Goal: Task Accomplishment & Management: Manage account settings

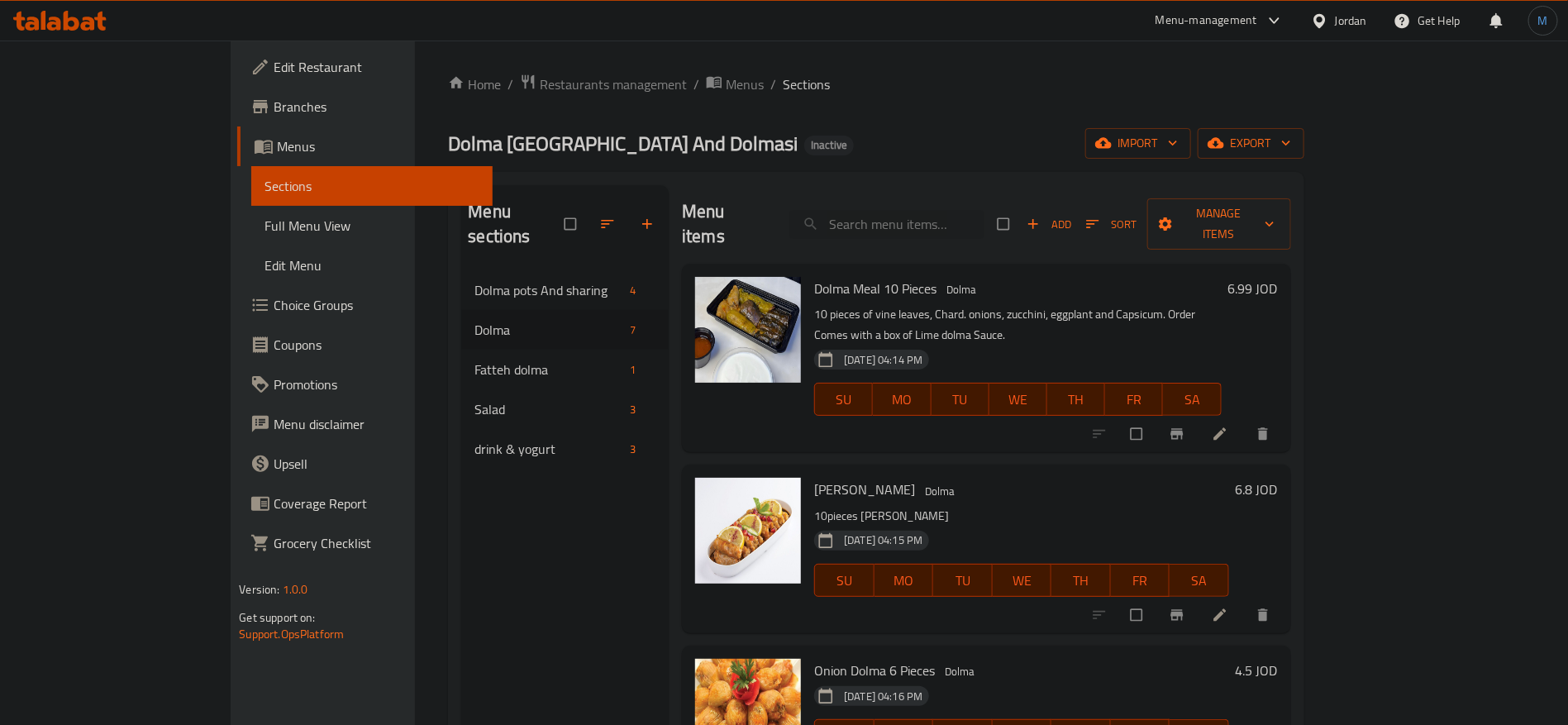
click at [1312, 20] on icon at bounding box center [1319, 21] width 17 height 17
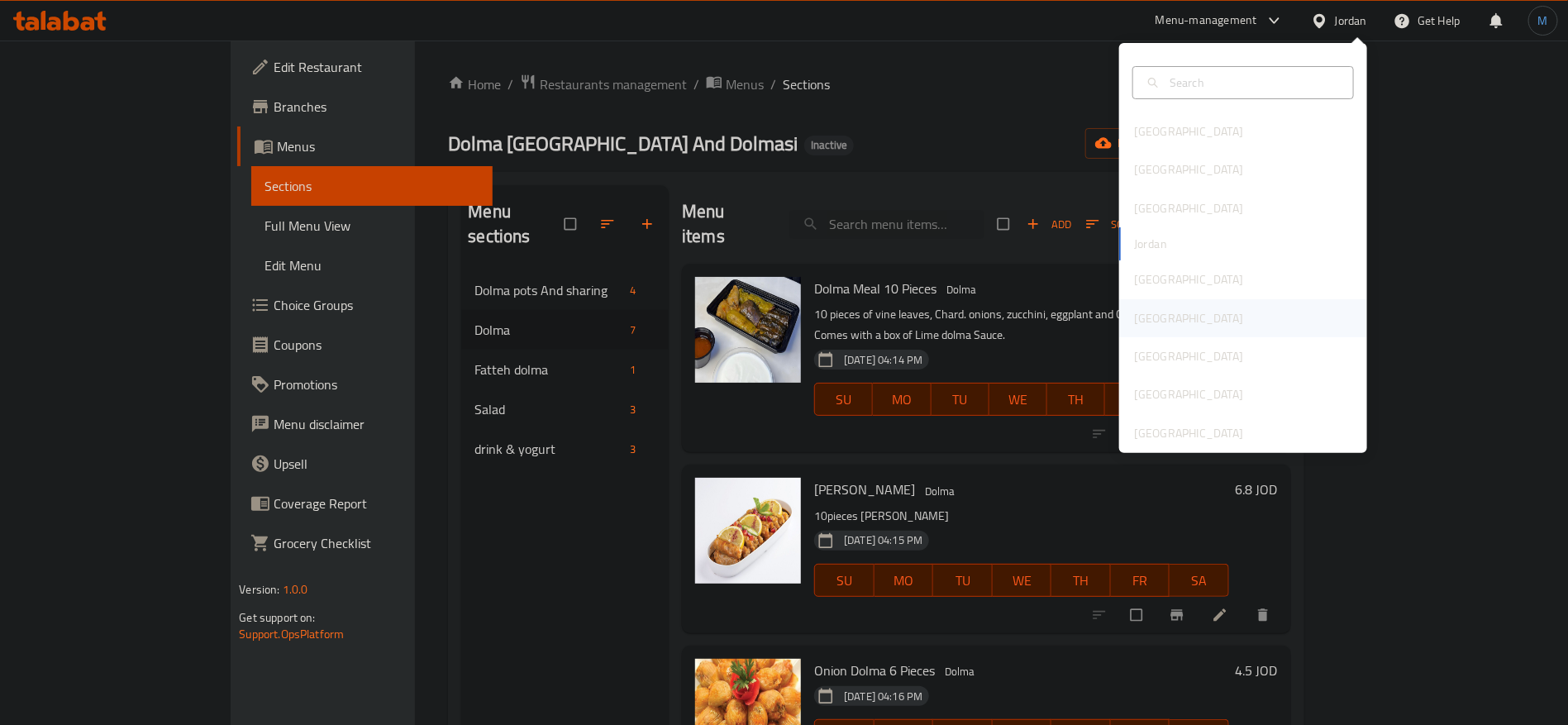
click at [1137, 329] on div "Oman" at bounding box center [1188, 318] width 136 height 38
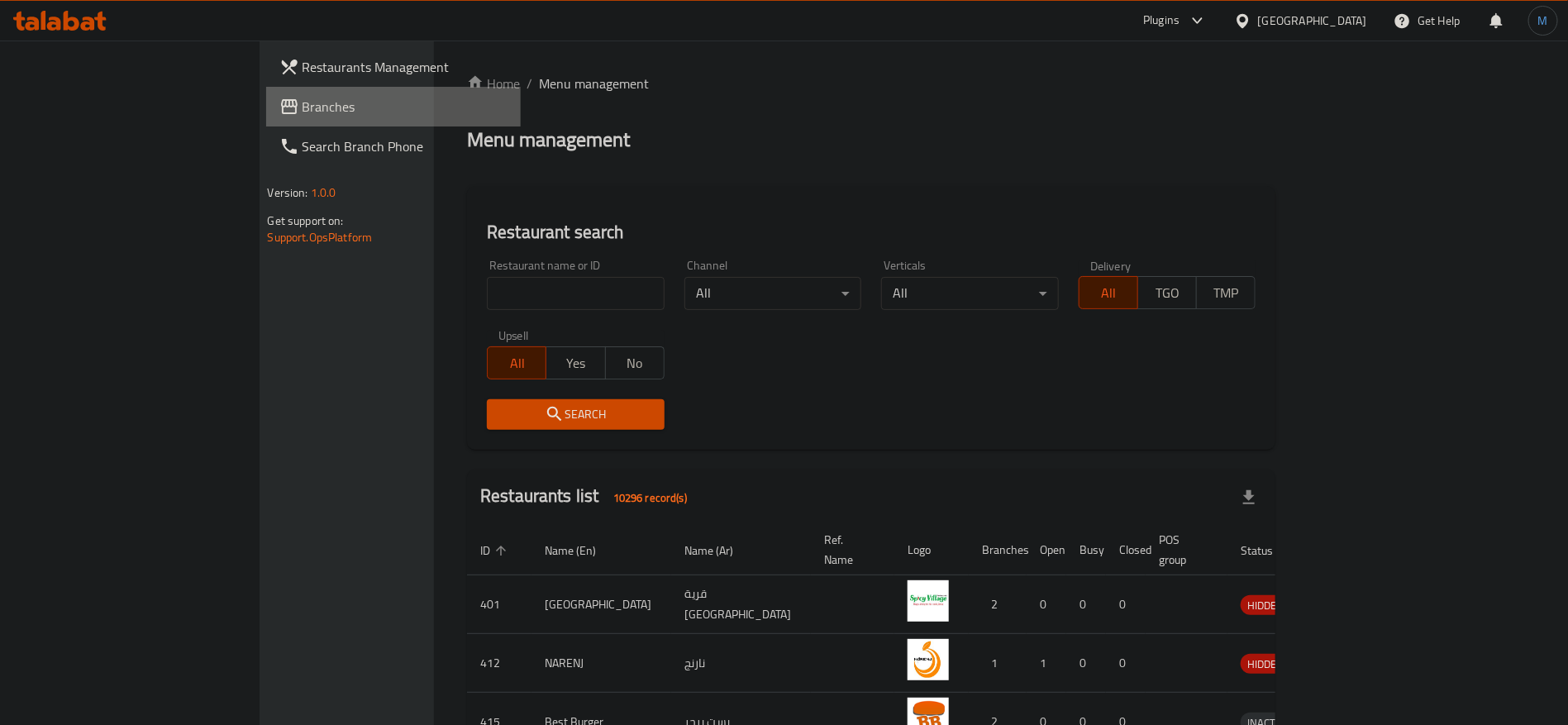
click at [302, 106] on span "Branches" at bounding box center [405, 106] width 205 height 20
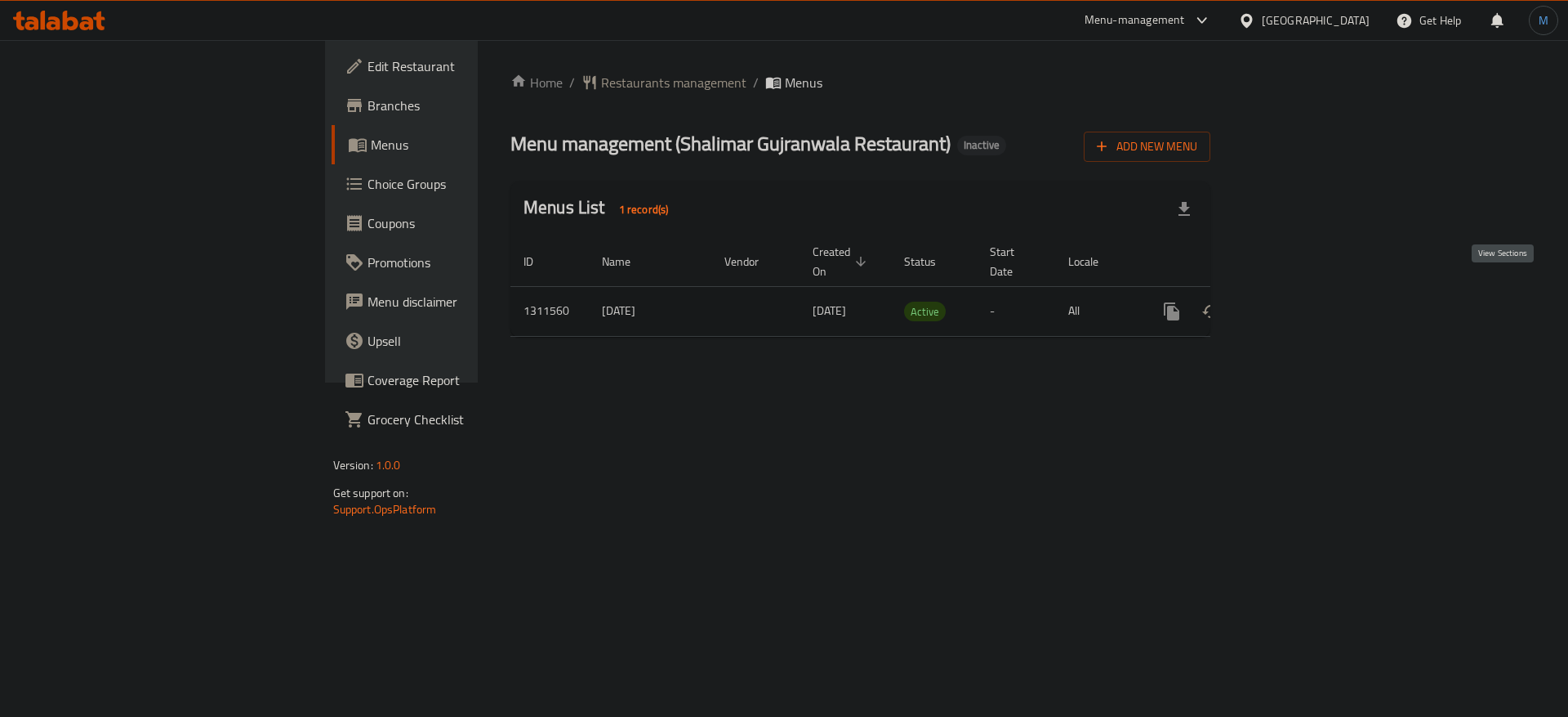
click at [1297, 304] on icon "enhanced table" at bounding box center [1289, 311] width 15 height 15
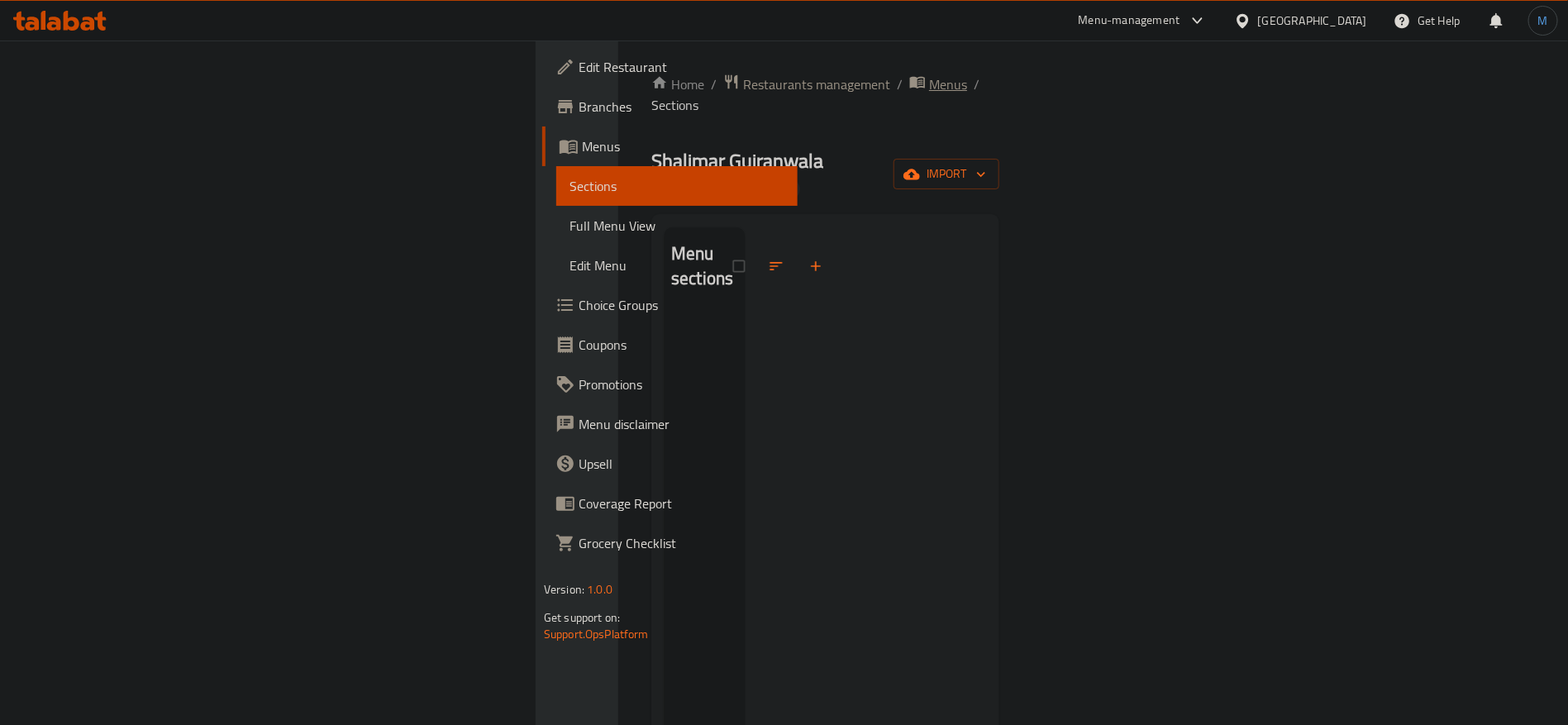
click at [929, 90] on span "Menus" at bounding box center [948, 84] width 38 height 20
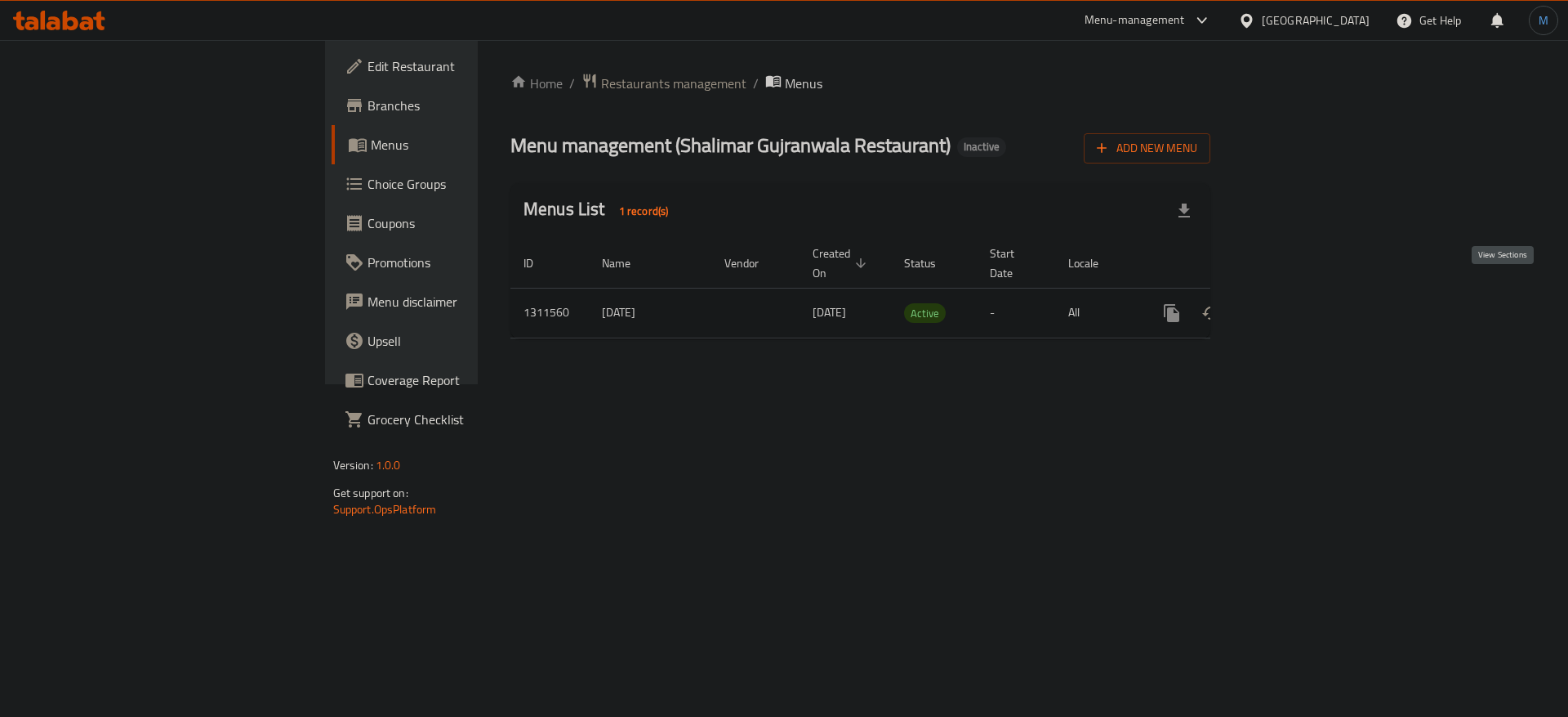
click at [1297, 306] on icon "enhanced table" at bounding box center [1289, 312] width 15 height 15
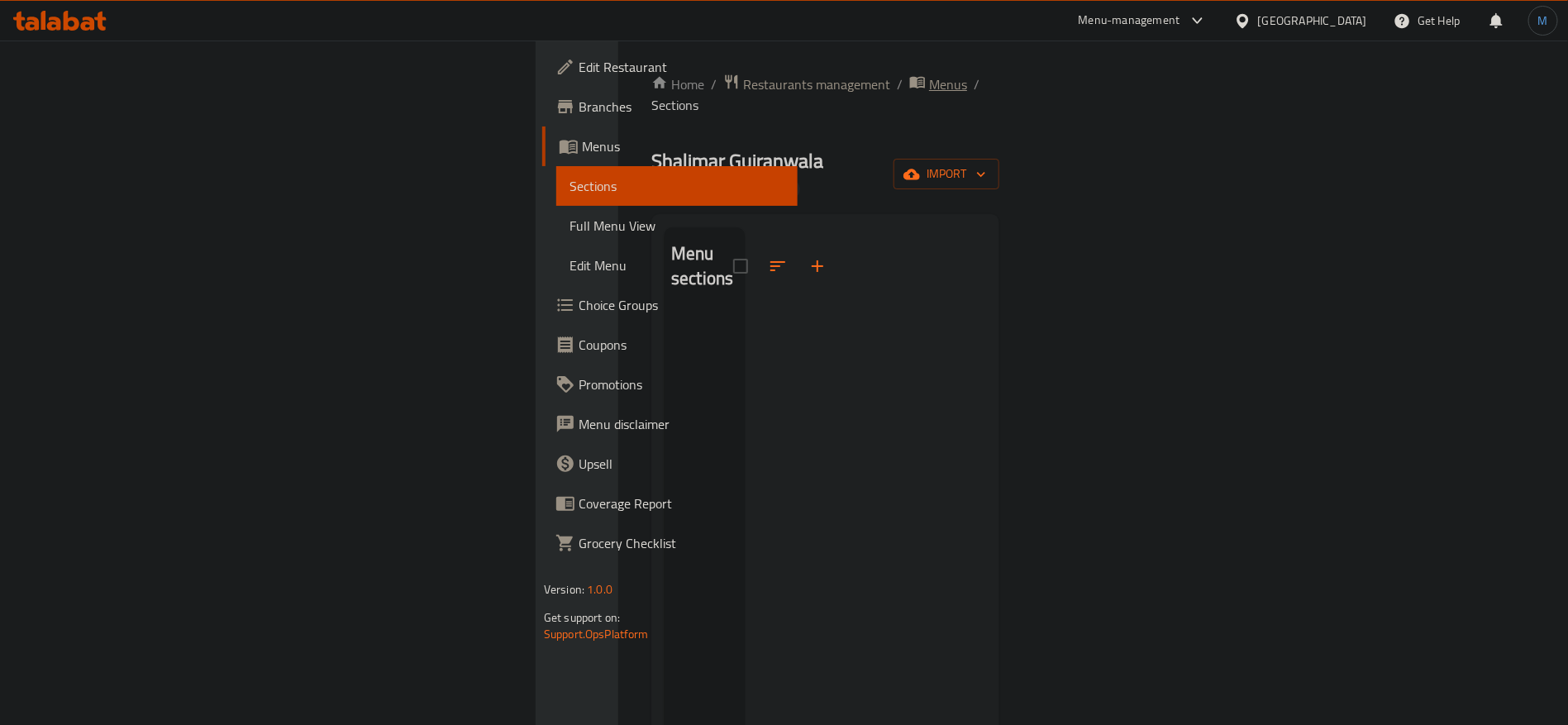
click at [929, 75] on span "Menus" at bounding box center [948, 84] width 38 height 20
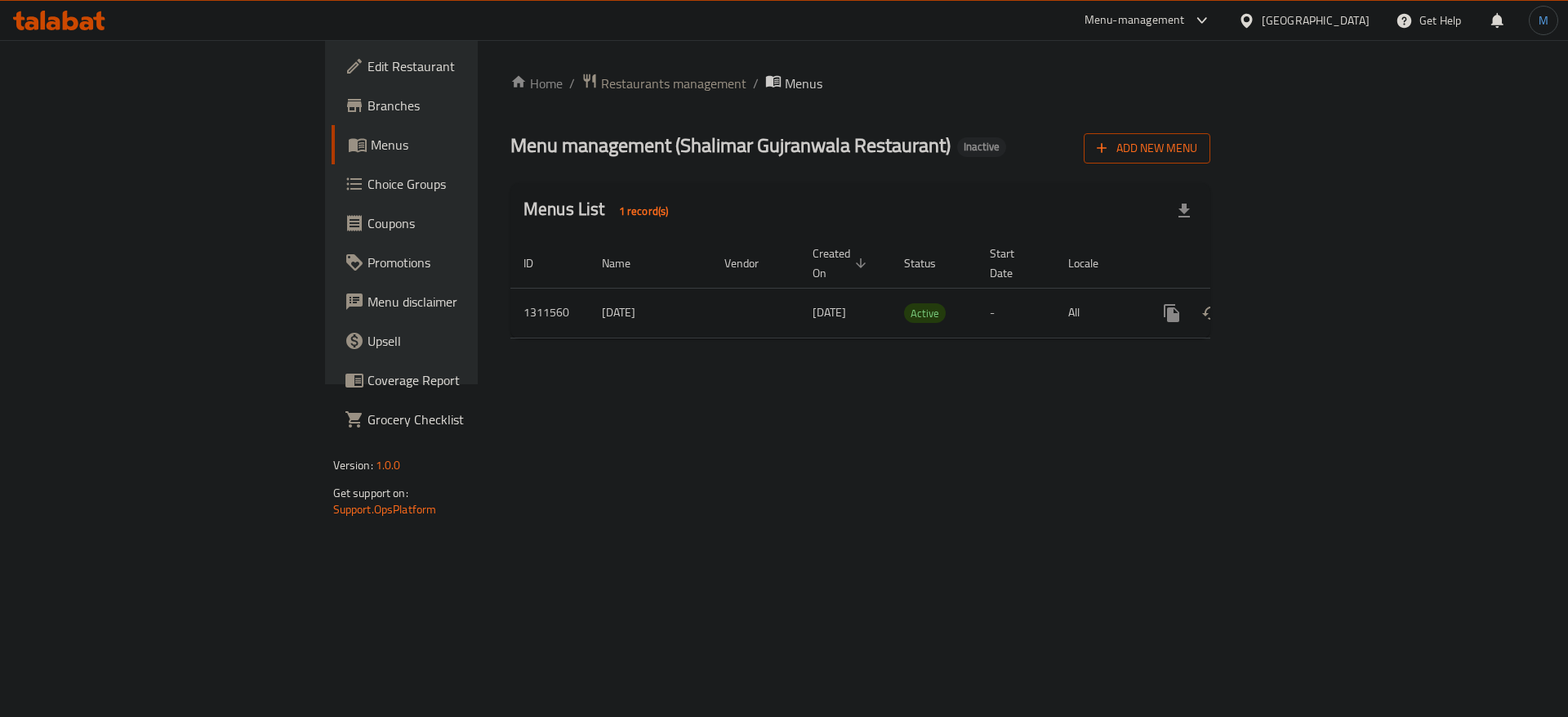
click at [1198, 142] on span "Add New Menu" at bounding box center [1147, 149] width 101 height 20
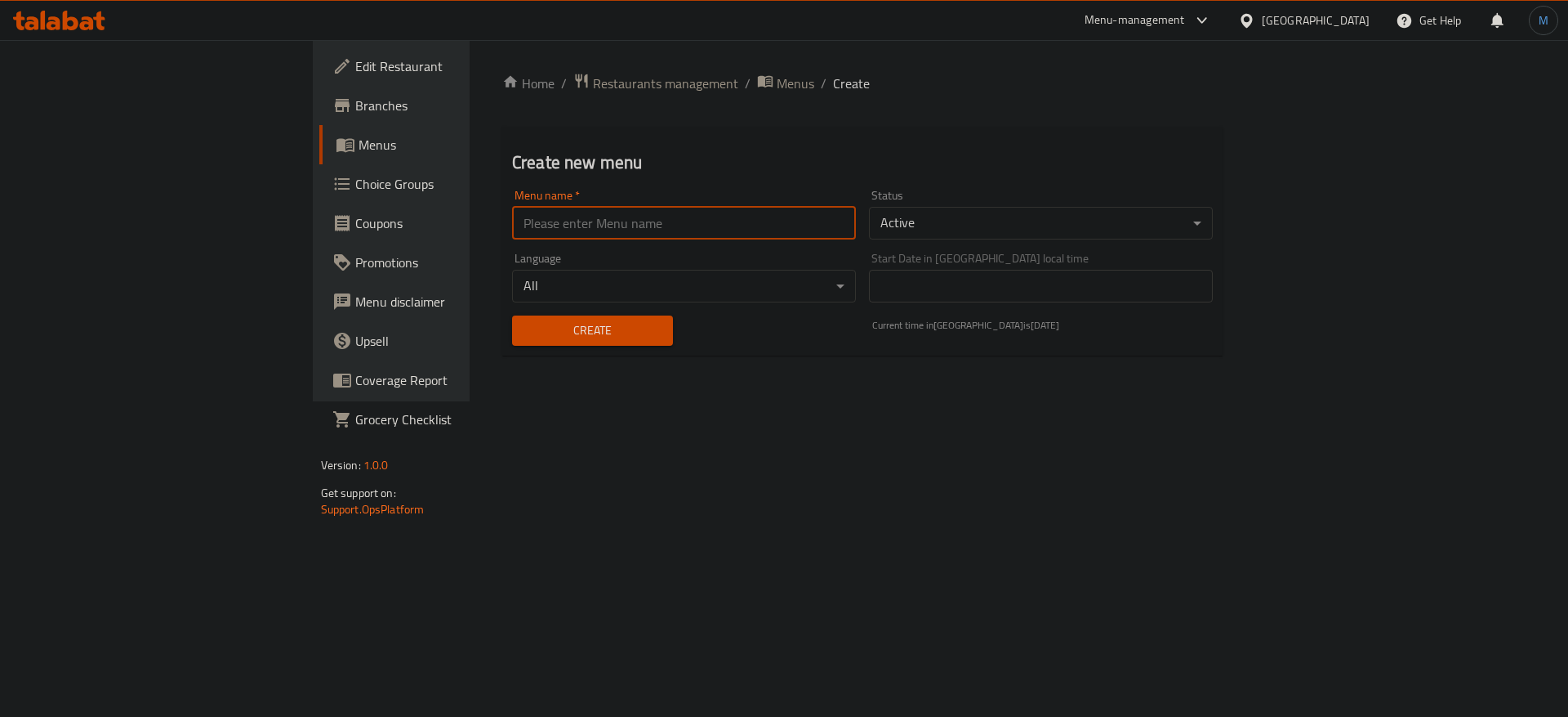
click at [690, 217] on input "text" at bounding box center [683, 223] width 344 height 32
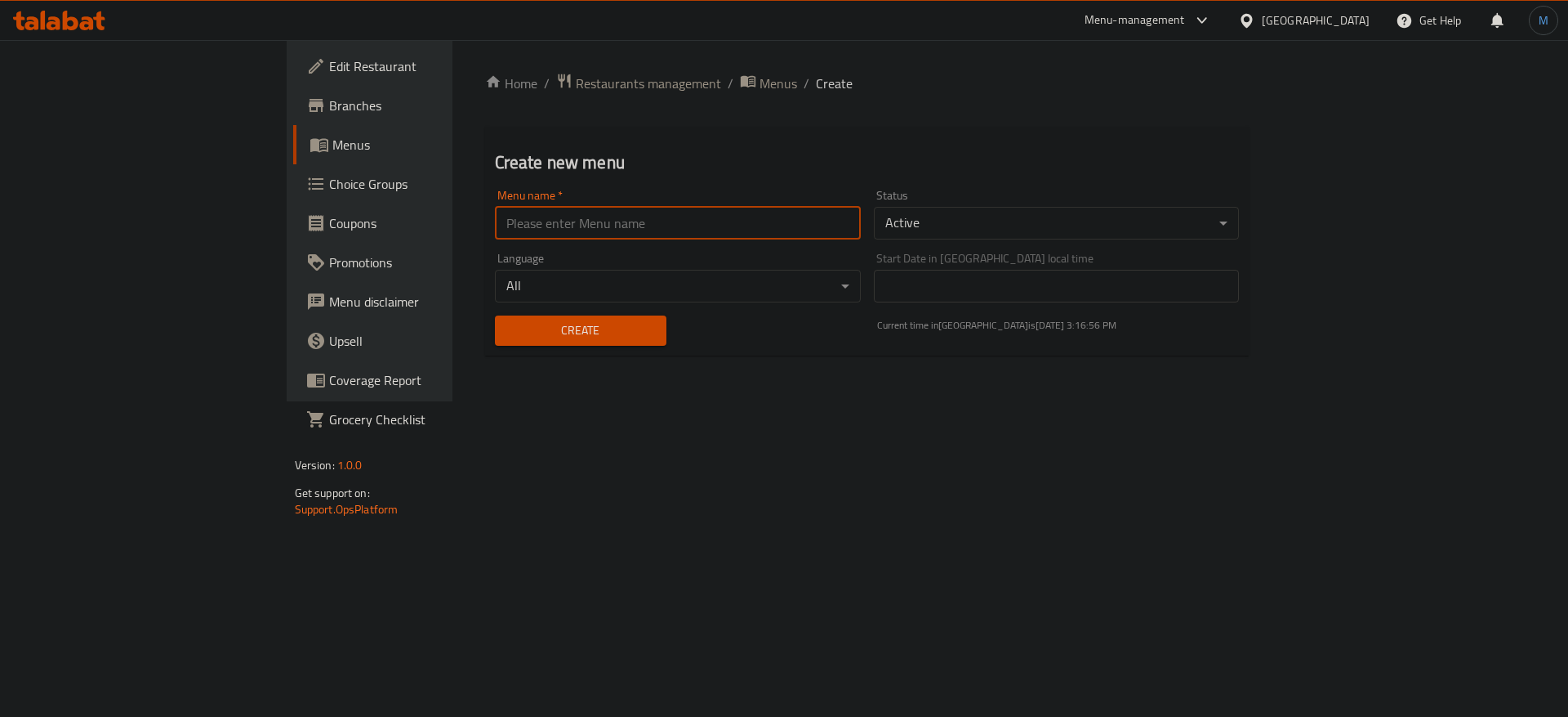
type input "1"
click at [515, 320] on span "Create" at bounding box center [580, 330] width 145 height 20
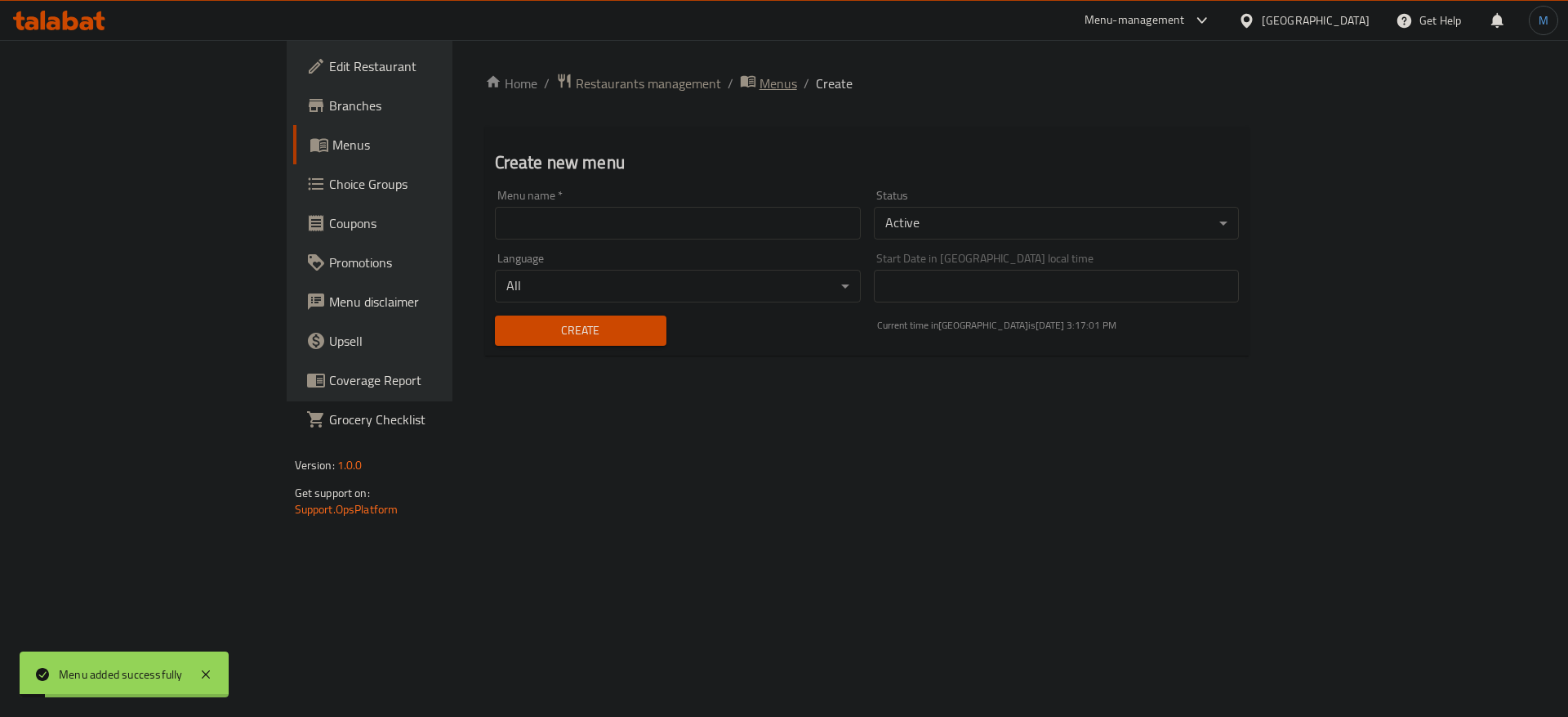
click at [759, 73] on span "Menus" at bounding box center [778, 83] width 38 height 20
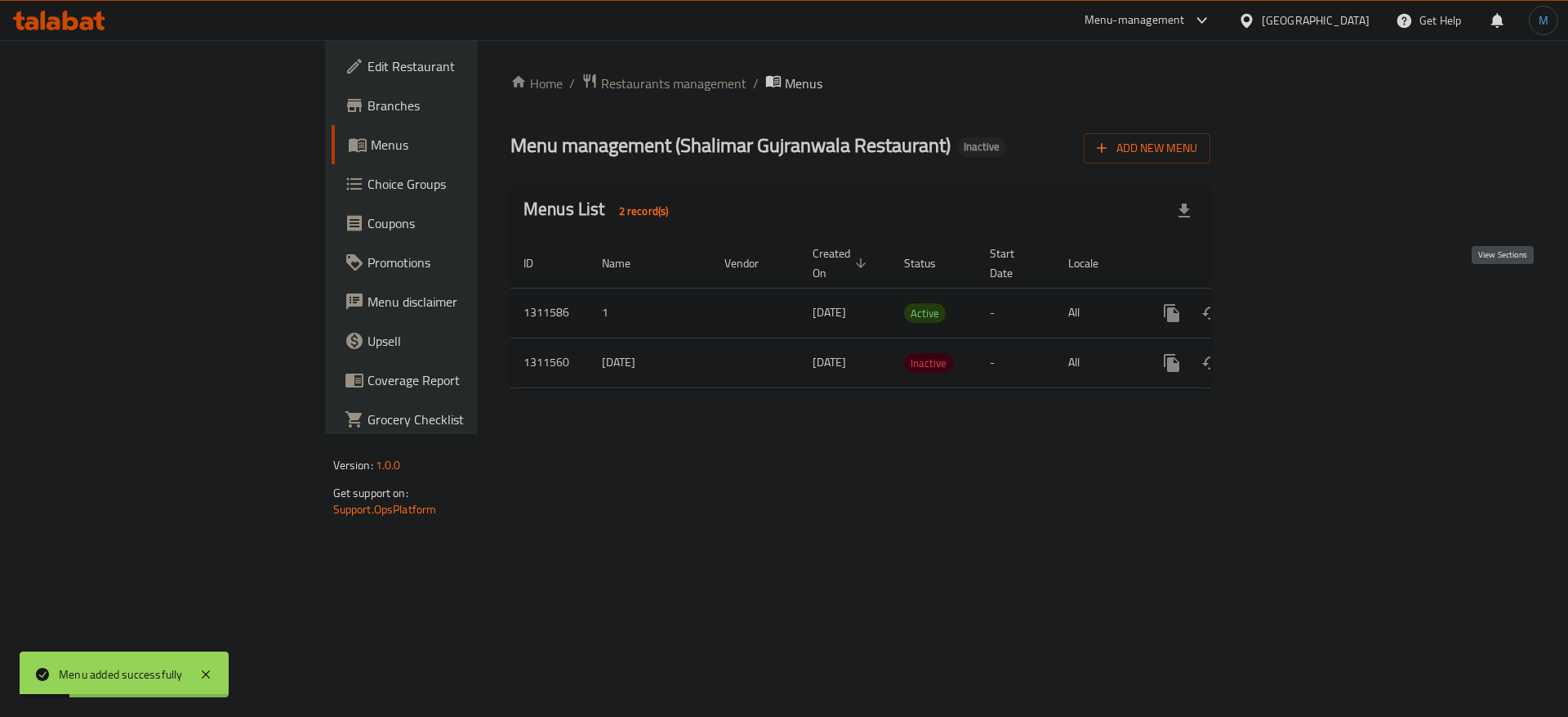
click at [1297, 306] on icon "enhanced table" at bounding box center [1289, 312] width 15 height 15
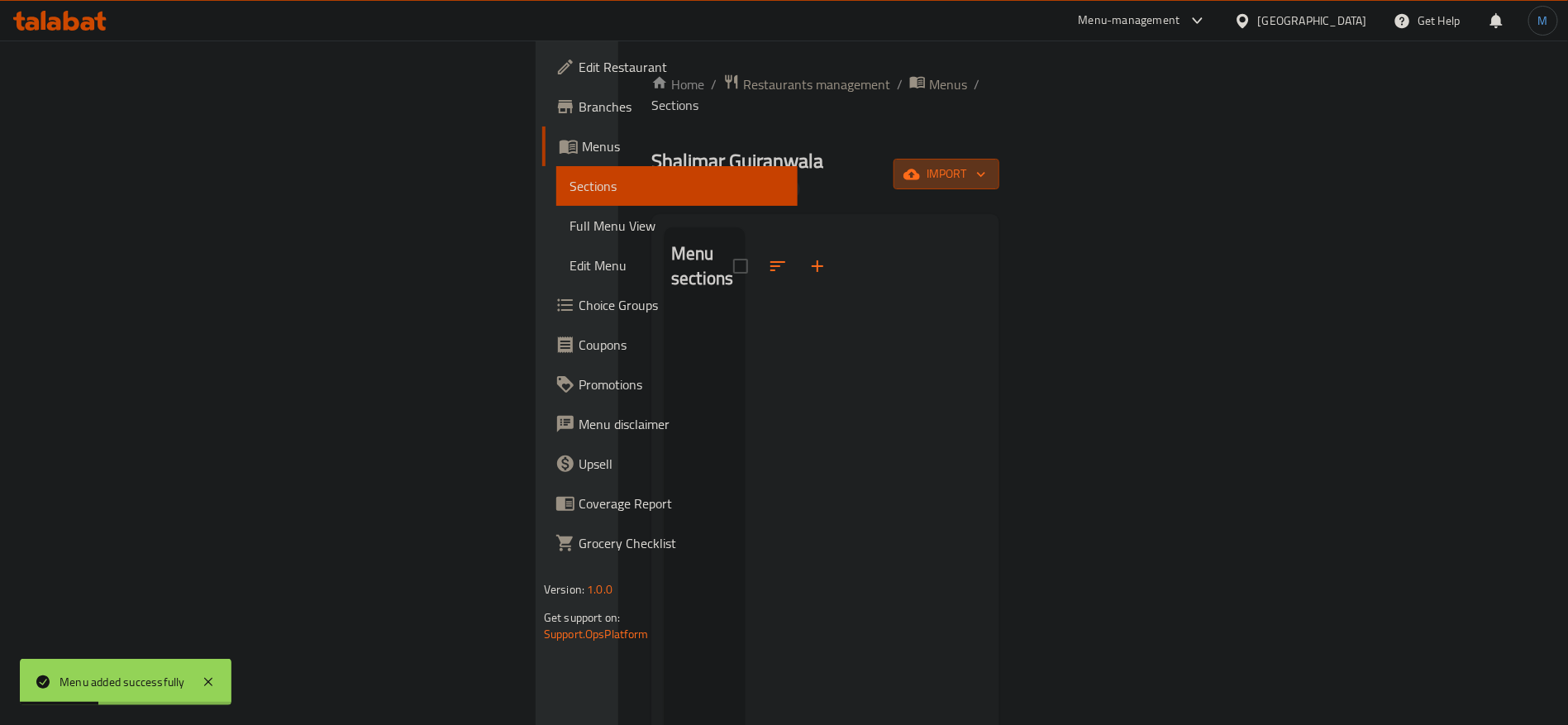
click at [986, 164] on span "import" at bounding box center [946, 174] width 79 height 21
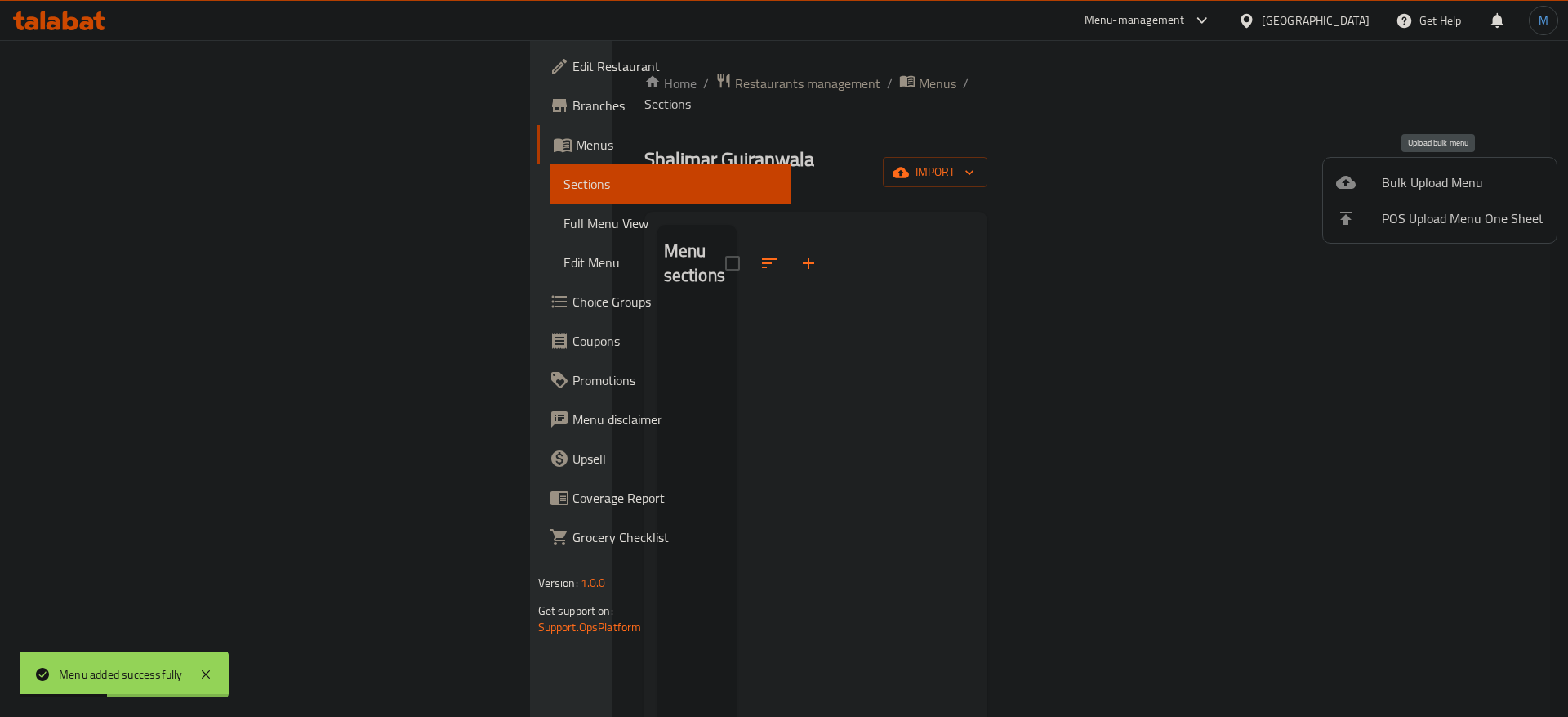
click at [1408, 187] on span "Bulk Upload Menu" at bounding box center [1463, 182] width 162 height 20
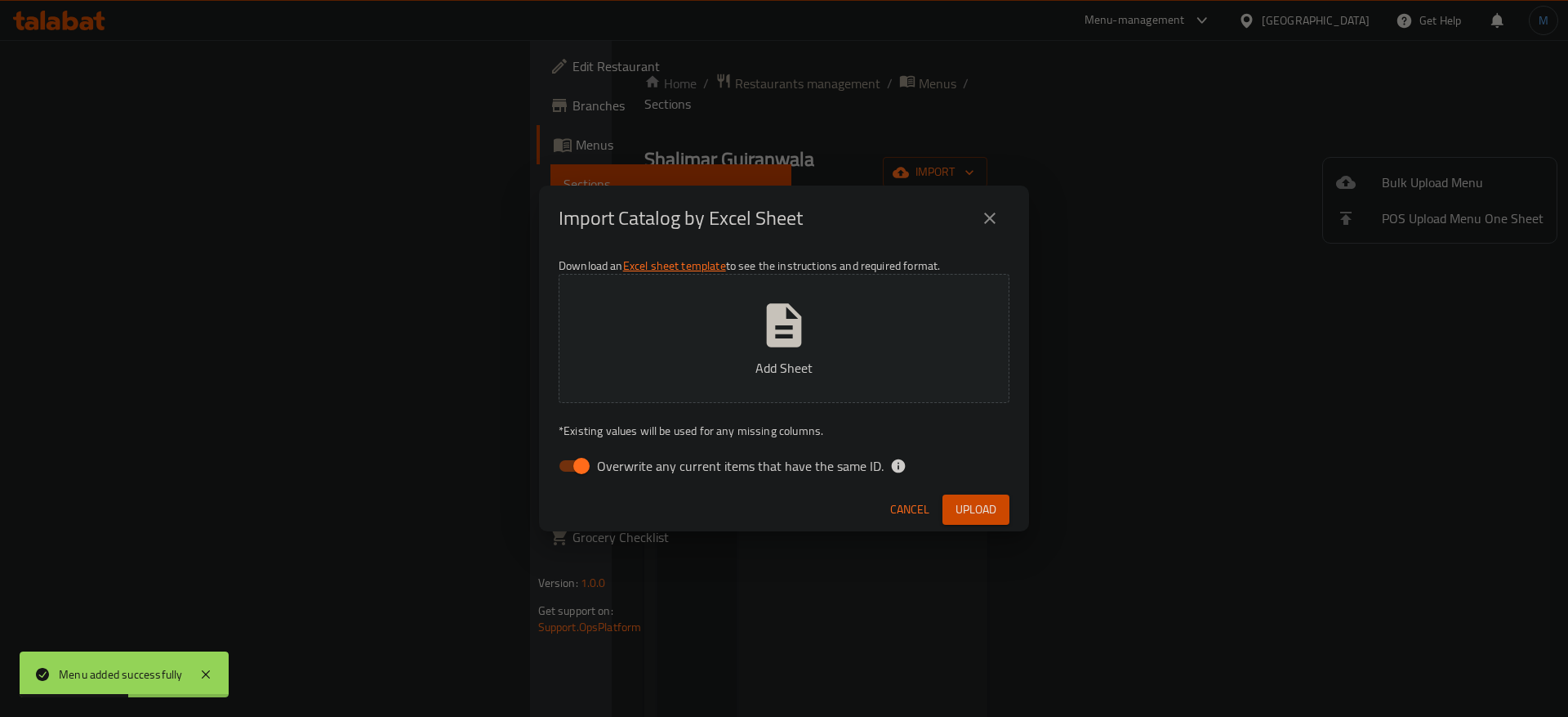
click at [686, 467] on span "Overwrite any current items that have the same ID." at bounding box center [740, 465] width 287 height 20
click at [628, 467] on input "Overwrite any current items that have the same ID." at bounding box center [581, 466] width 93 height 31
checkbox input "false"
click at [994, 511] on span "Upload" at bounding box center [976, 510] width 41 height 20
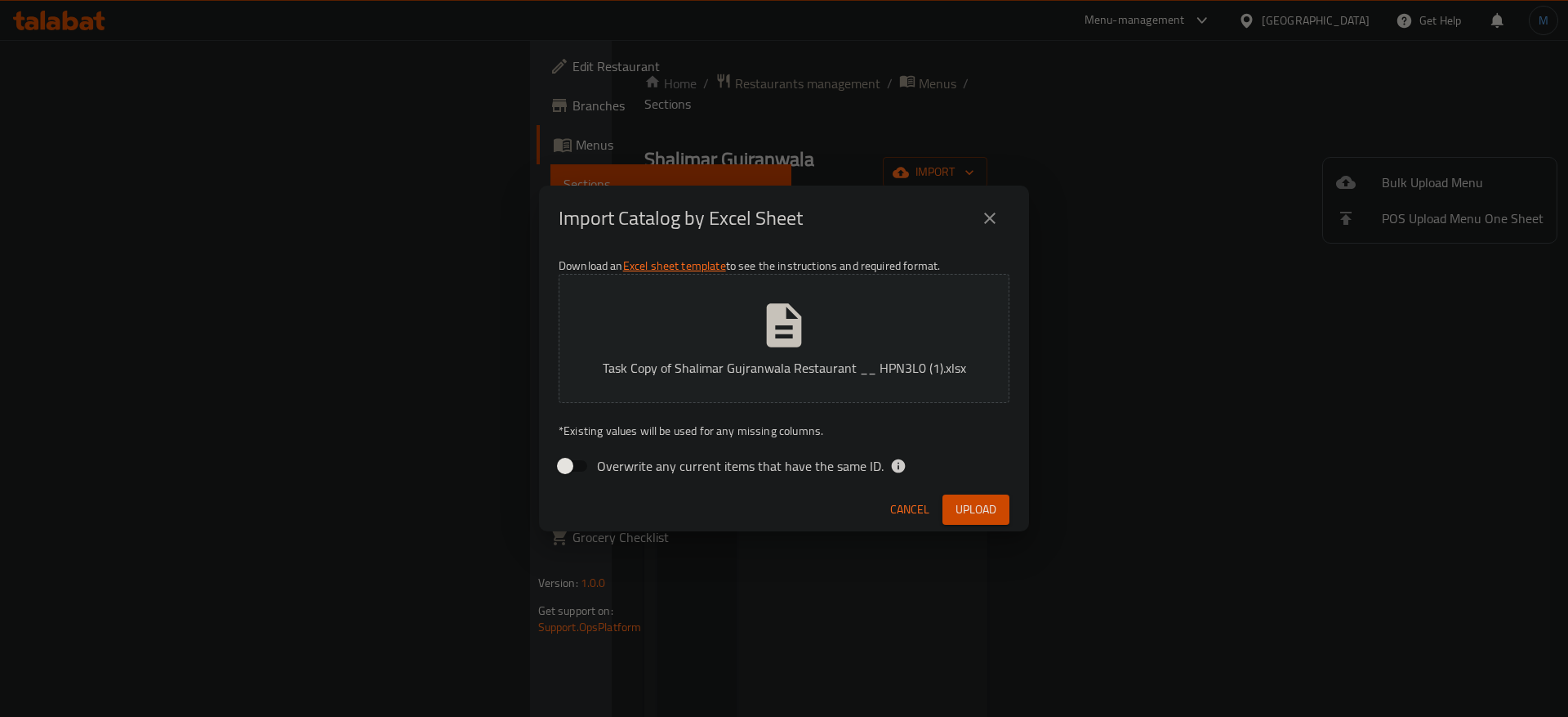
click at [893, 508] on span "Cancel" at bounding box center [910, 510] width 39 height 20
